Goal: Use online tool/utility: Utilize a website feature to perform a specific function

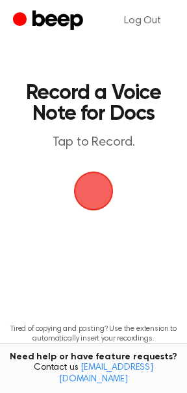
click at [84, 189] on span "button" at bounding box center [93, 191] width 36 height 36
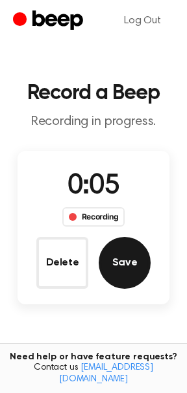
click at [128, 275] on button "Save" at bounding box center [124, 263] width 52 height 52
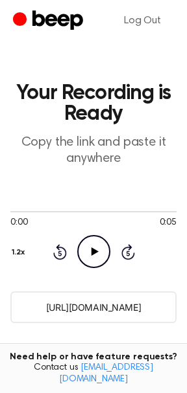
click at [102, 255] on icon "Play Audio" at bounding box center [93, 251] width 33 height 33
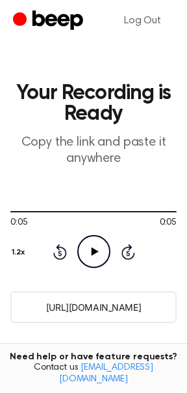
click at [19, 253] on button "1.2x" at bounding box center [19, 253] width 19 height 22
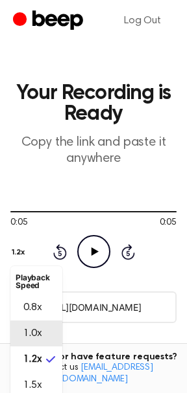
click at [45, 328] on li "1.0x" at bounding box center [36, 334] width 52 height 26
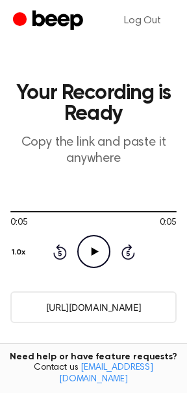
click at [91, 257] on icon "Play Audio" at bounding box center [93, 251] width 33 height 33
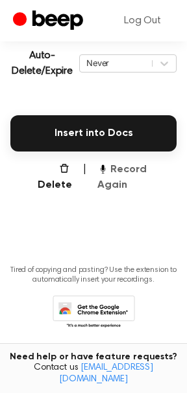
click at [127, 172] on button "Record Again" at bounding box center [136, 177] width 79 height 31
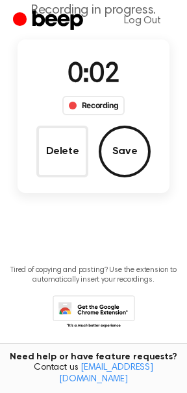
scroll to position [0, 0]
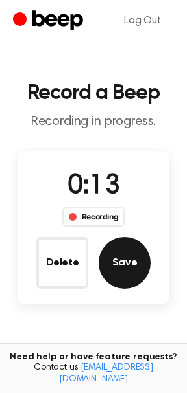
click at [128, 264] on button "Save" at bounding box center [124, 263] width 52 height 52
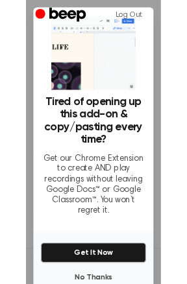
scroll to position [63, 0]
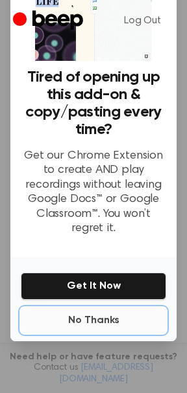
click at [98, 315] on button "No Thanks" at bounding box center [93, 321] width 145 height 26
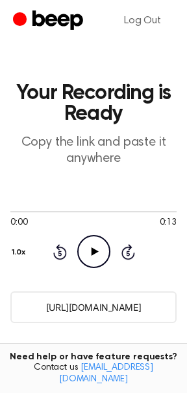
click at [91, 245] on icon "Play Audio" at bounding box center [93, 251] width 33 height 33
